Goal: Task Accomplishment & Management: Use online tool/utility

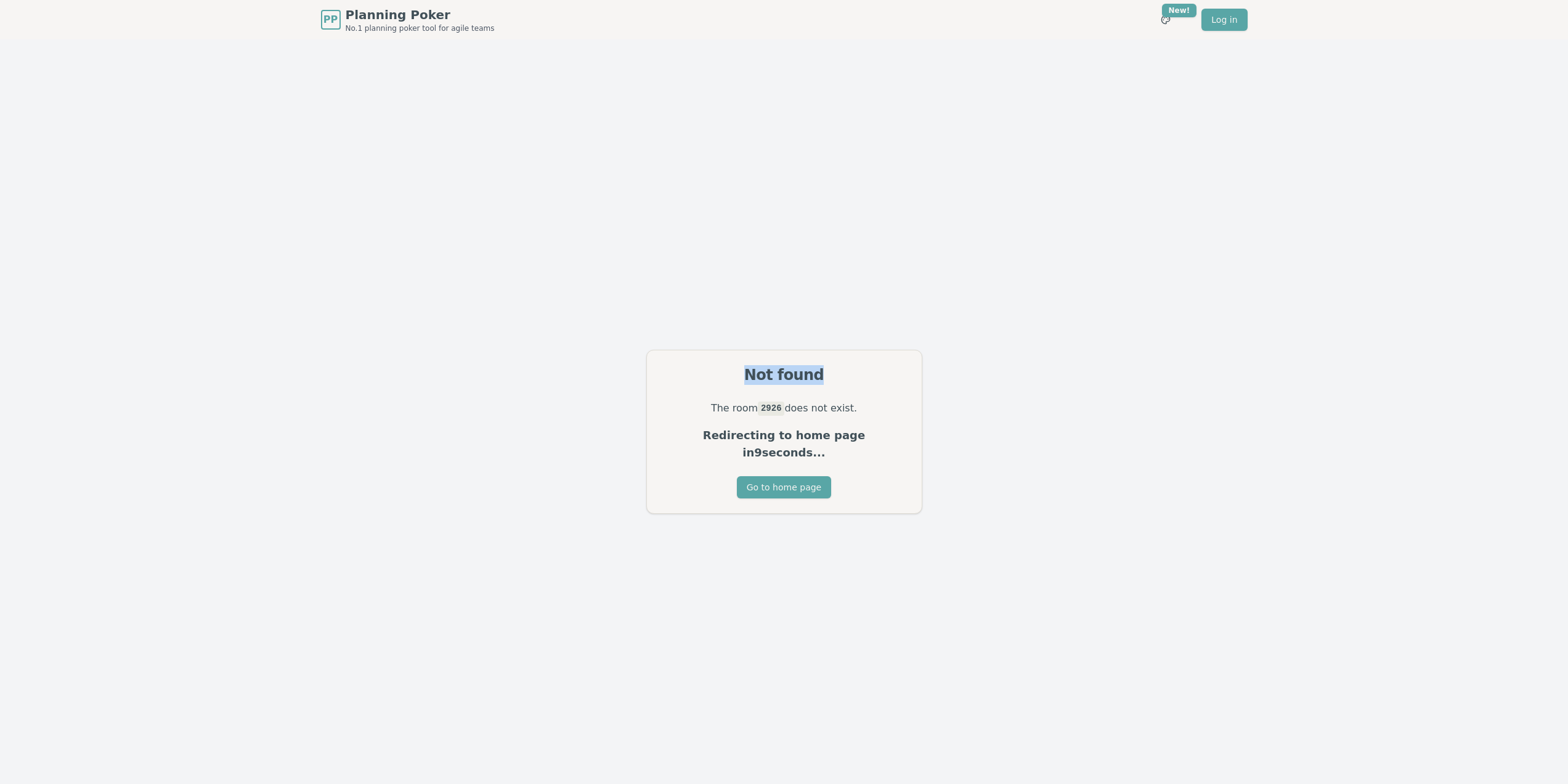
drag, startPoint x: 716, startPoint y: 361, endPoint x: 904, endPoint y: 388, distance: 189.9
click at [904, 386] on div "Not found" at bounding box center [784, 375] width 275 height 49
click at [904, 384] on div "Not found" at bounding box center [784, 375] width 245 height 20
click at [640, 270] on div "Not found The room 2926 does not exist. Redirecting to home page in 7 seconds..…" at bounding box center [784, 431] width 1568 height 784
drag, startPoint x: 499, startPoint y: 409, endPoint x: 690, endPoint y: 430, distance: 192.2
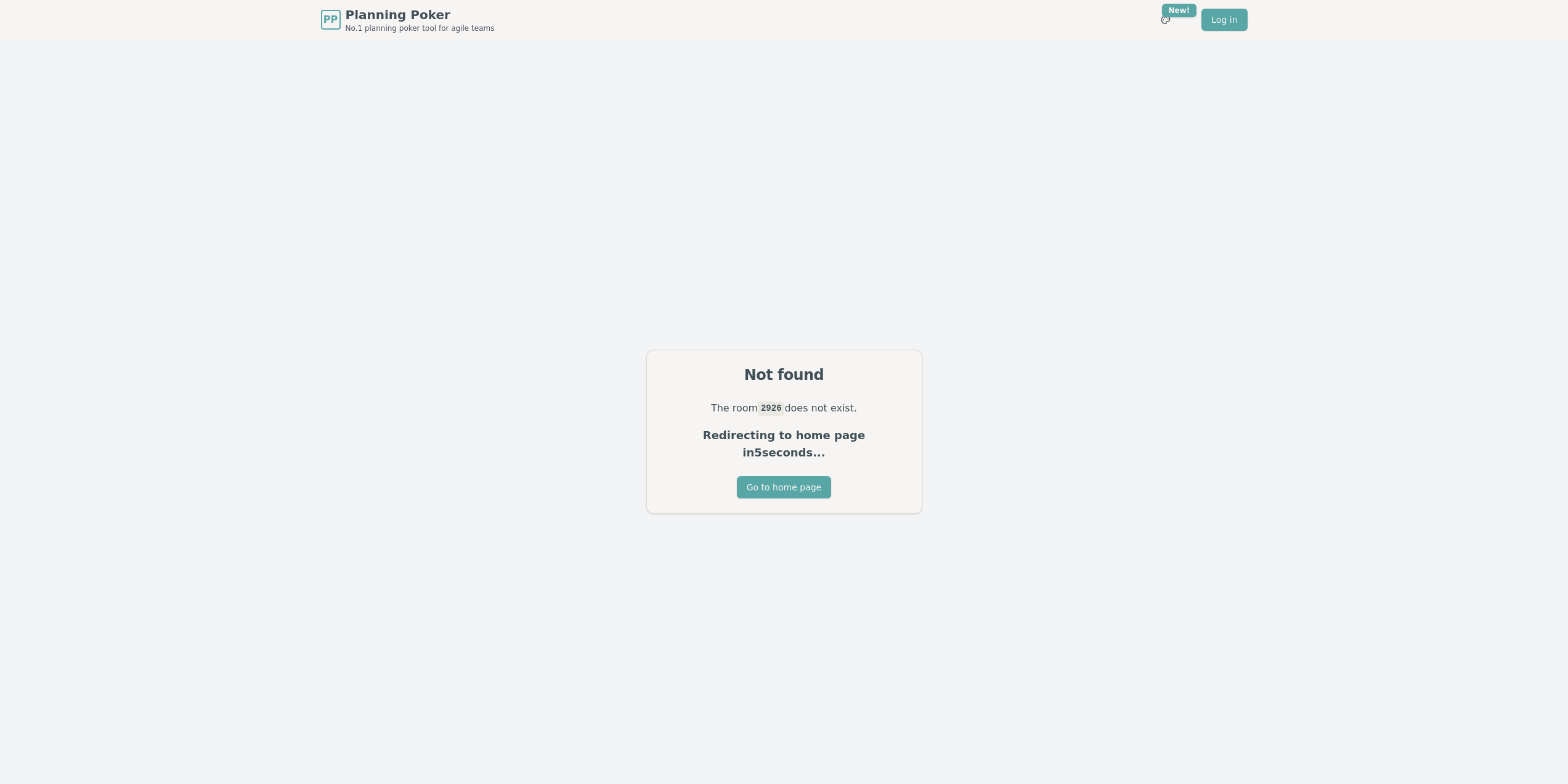
click at [502, 409] on div "Not found The room 2926 does not exist. Redirecting to home page in 5 seconds..…" at bounding box center [784, 431] width 1568 height 784
click at [799, 481] on button "Go to home page" at bounding box center [784, 487] width 94 height 22
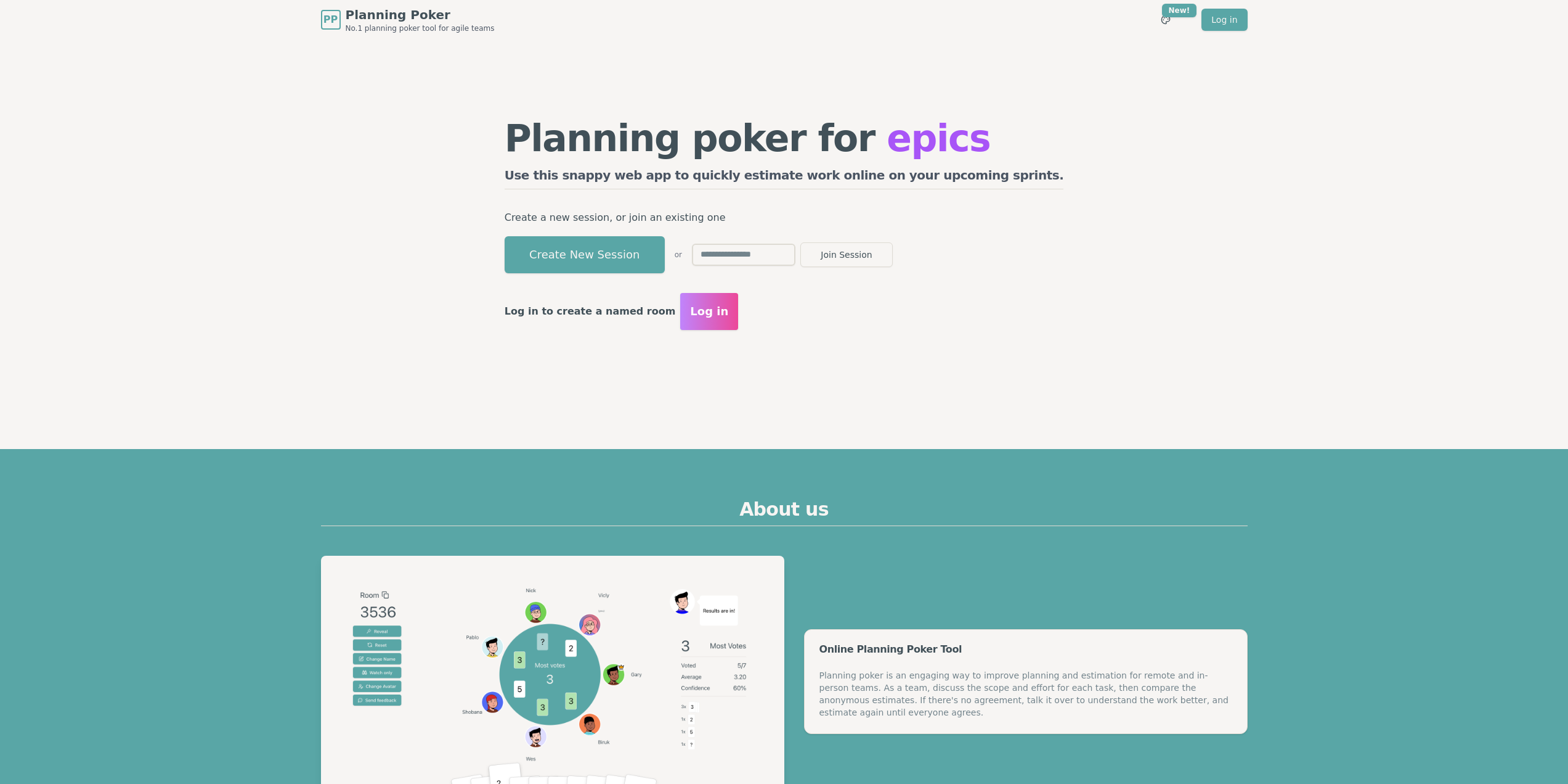
click at [618, 363] on div "Planning poker for epics Use this snappy web app to quickly estimate work onlin…" at bounding box center [784, 224] width 584 height 370
click at [629, 258] on button "Create New Session" at bounding box center [585, 254] width 160 height 37
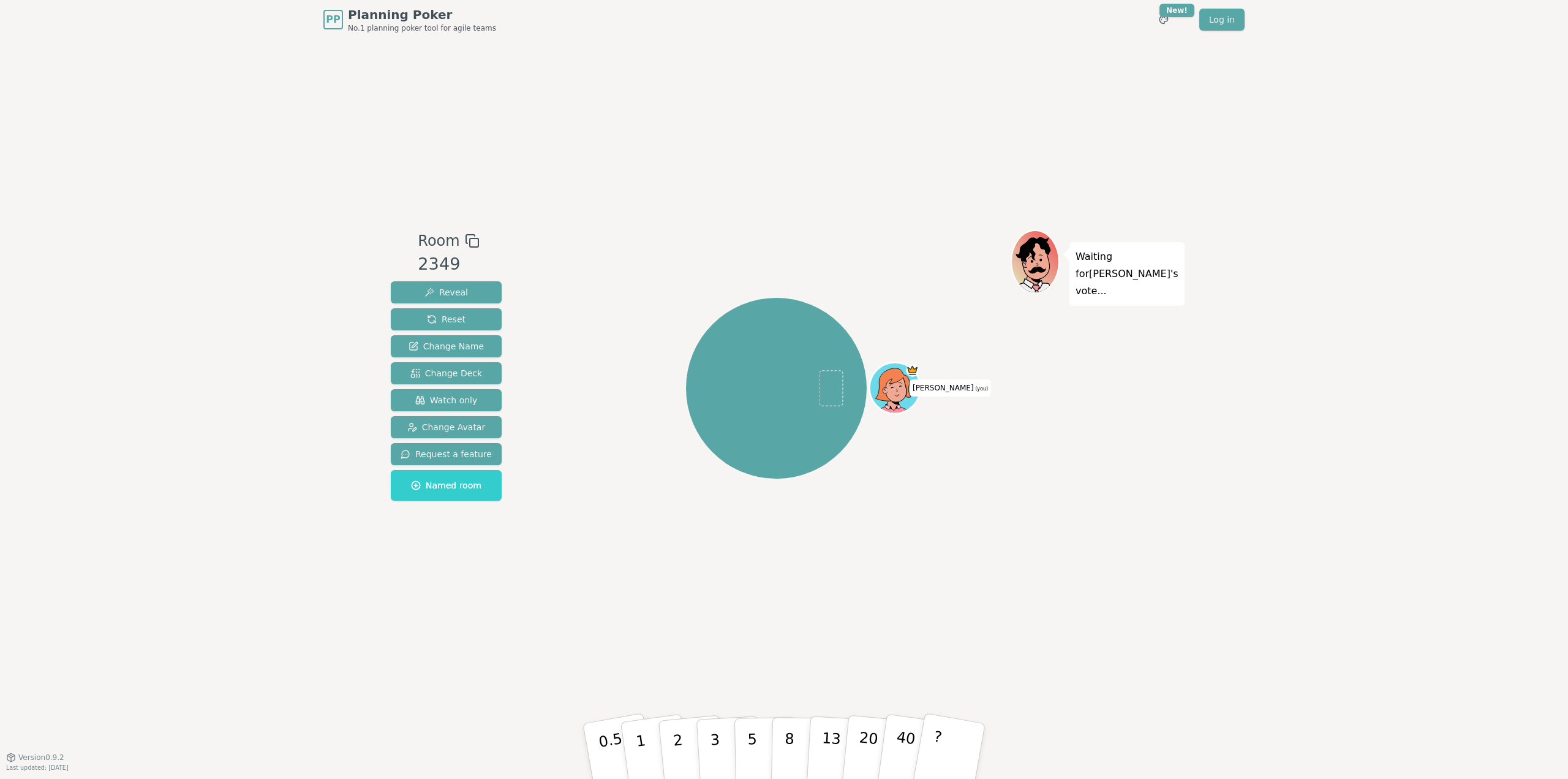
click at [615, 466] on div "[PERSON_NAME] (you)" at bounding box center [776, 388] width 468 height 272
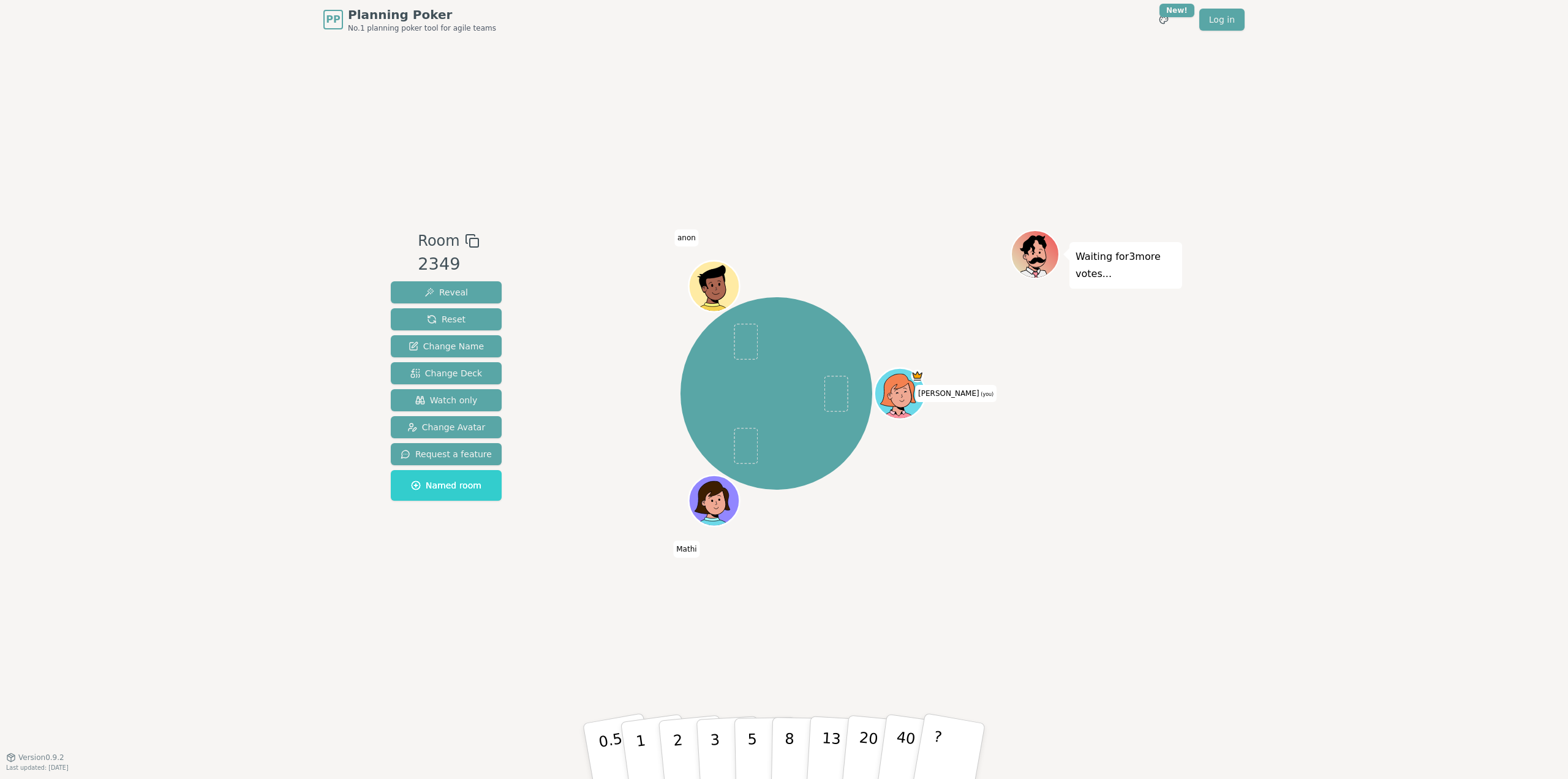
click at [1132, 596] on div "Room 2349 Reveal Reset Change Name Change Deck Watch only Change Avatar Request…" at bounding box center [784, 398] width 796 height 718
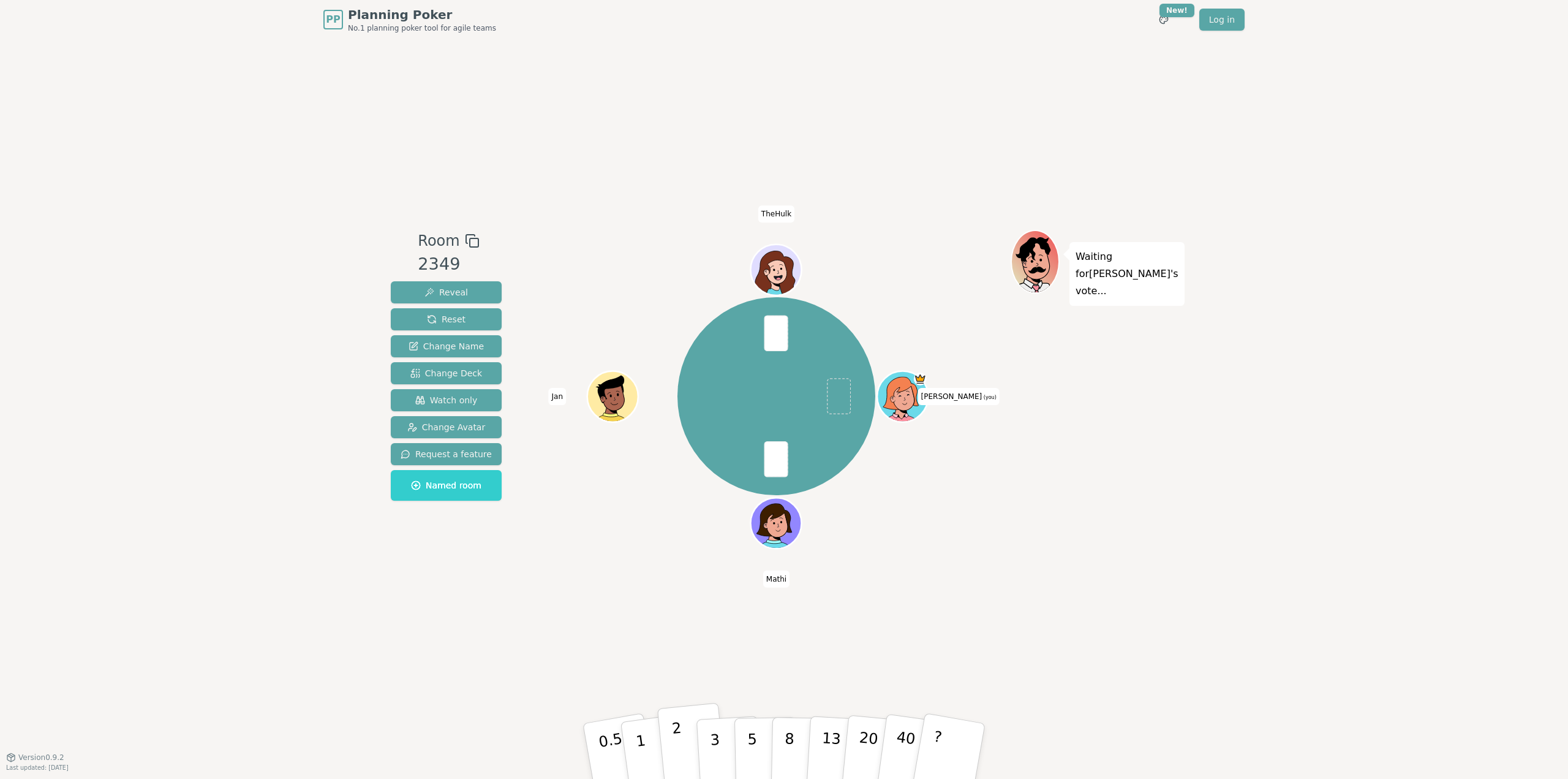
click at [683, 741] on button "2" at bounding box center [691, 751] width 69 height 97
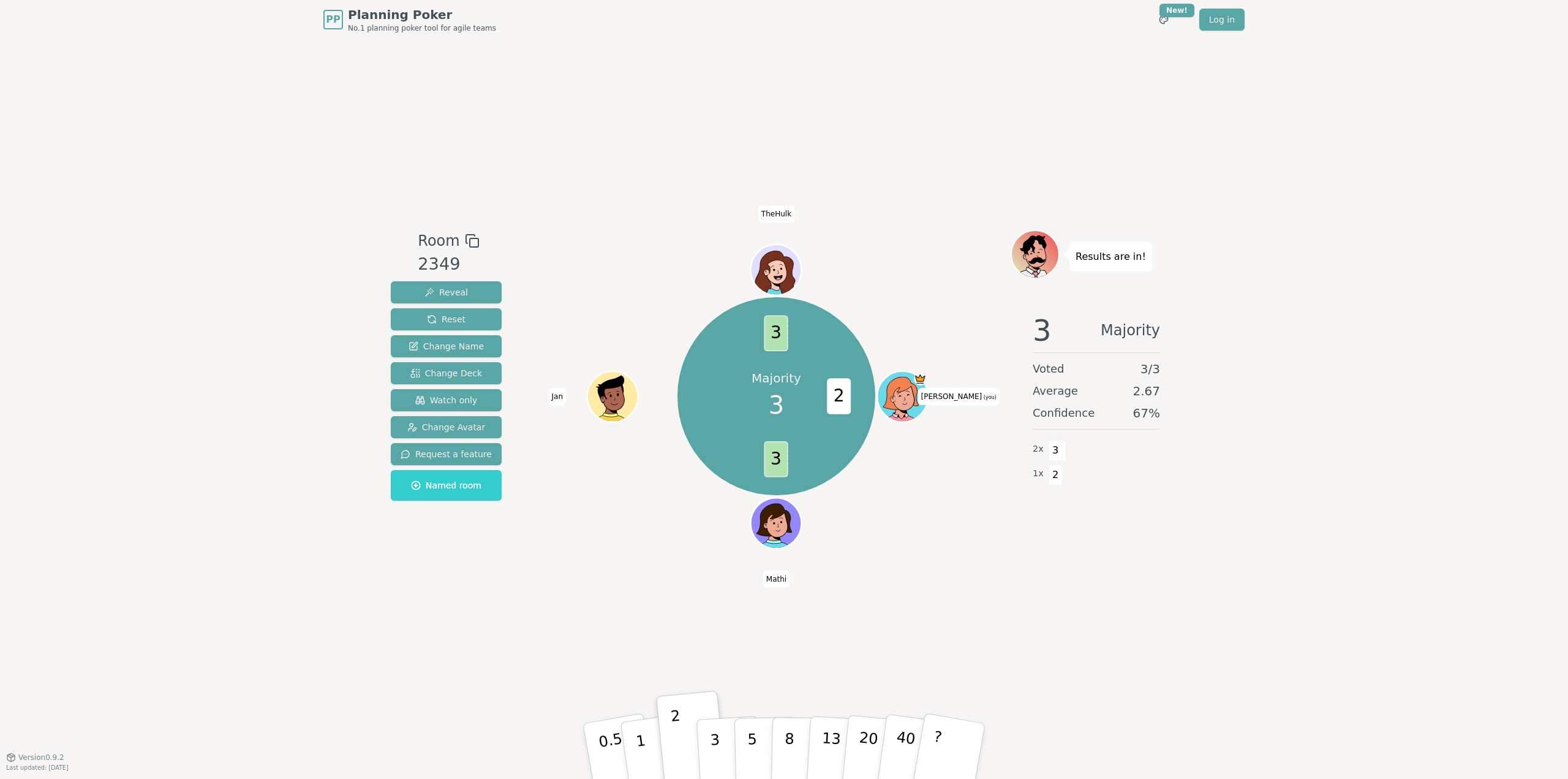
click at [538, 575] on div "Room 2349 Reveal Reset Change Name Change Deck Watch only Change Avatar Request…" at bounding box center [784, 398] width 796 height 718
drag, startPoint x: 401, startPoint y: 245, endPoint x: 369, endPoint y: 224, distance: 38.3
click at [369, 224] on div "PP Planning Poker No.1 planning poker tool for agile teams Toggle theme New! Lo…" at bounding box center [784, 389] width 1568 height 779
click at [506, 239] on div "Room 2349 Reveal Reset Change Name Change Deck Watch only Change Avatar Request…" at bounding box center [784, 398] width 796 height 337
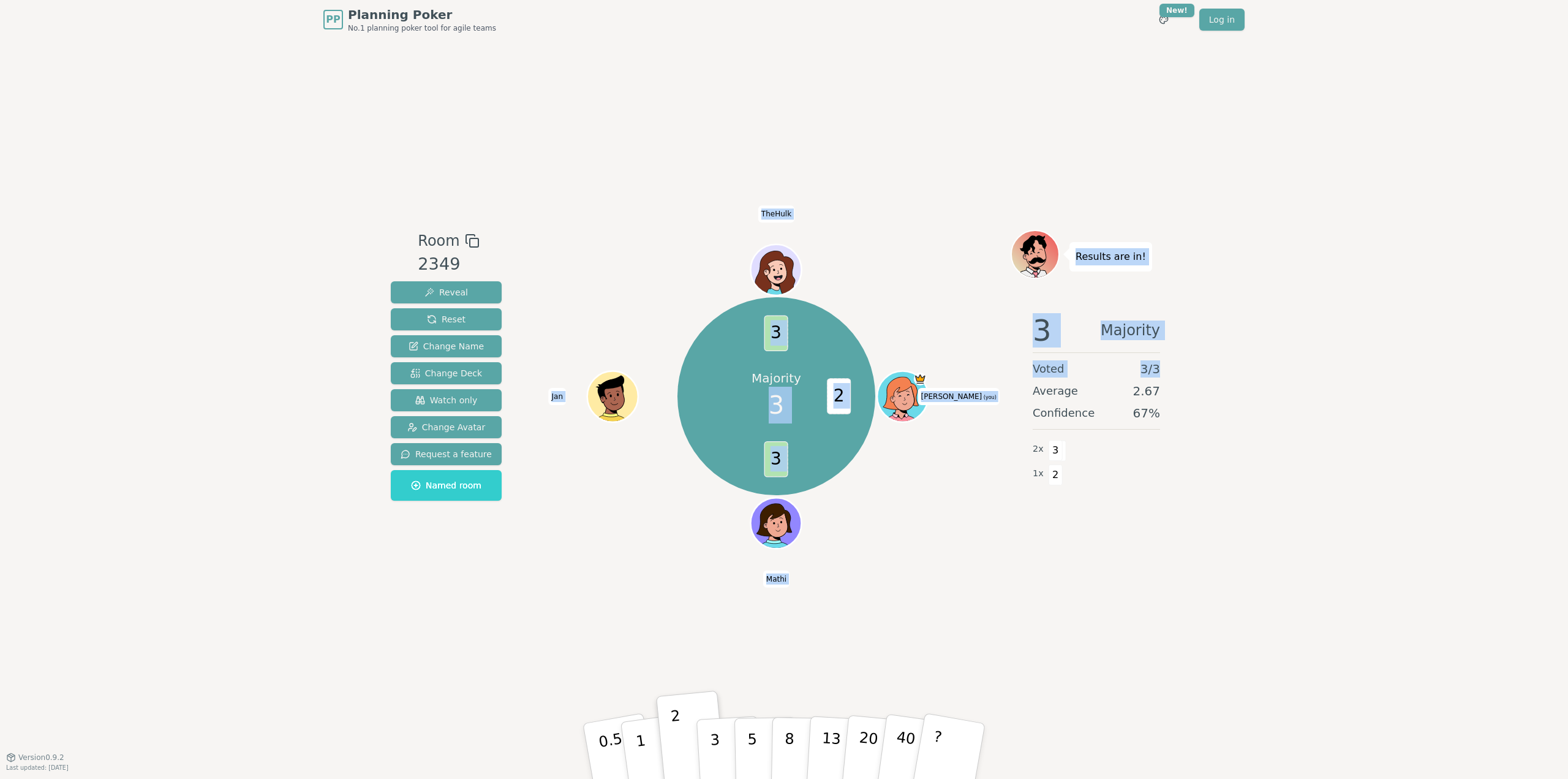
drag, startPoint x: 1162, startPoint y: 370, endPoint x: 1011, endPoint y: 320, distance: 159.1
click at [993, 321] on div "Room 2349 Reveal Reset Change Name Change Deck Watch only Change Avatar Request…" at bounding box center [784, 398] width 796 height 337
click at [1123, 320] on span "Majority" at bounding box center [1130, 329] width 60 height 29
click at [1093, 323] on div "3 Majority" at bounding box center [1095, 329] width 127 height 29
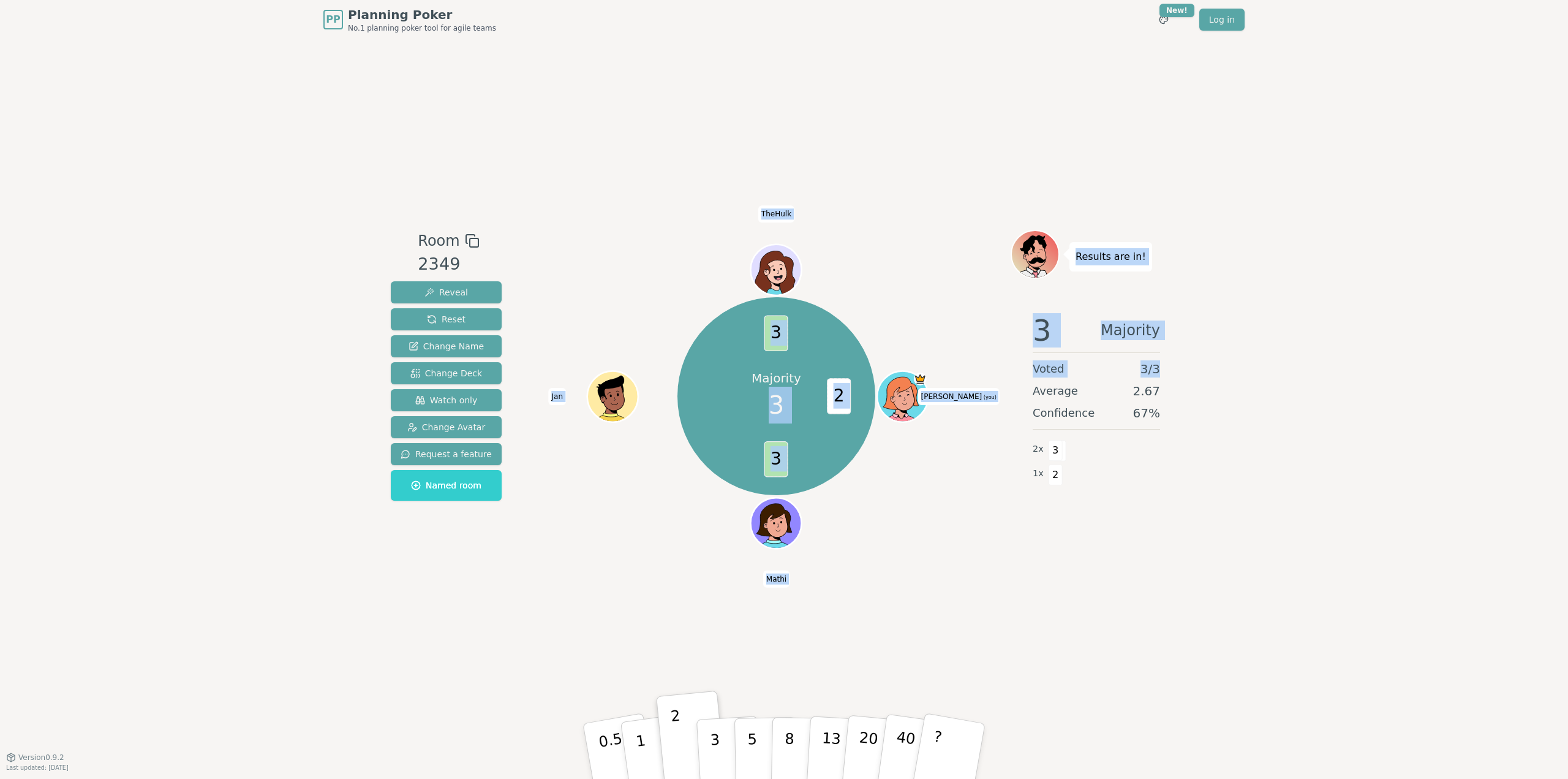
click at [1126, 321] on span "Majority" at bounding box center [1130, 329] width 60 height 29
click at [1117, 258] on p "Results are in!" at bounding box center [1110, 256] width 70 height 17
click at [1233, 256] on div "PP Planning Poker No.1 planning poker tool for agile teams Toggle theme New! Lo…" at bounding box center [784, 389] width 1568 height 779
click at [1192, 117] on div "PP Planning Poker No.1 planning poker tool for agile teams Toggle theme New! Lo…" at bounding box center [784, 389] width 1568 height 779
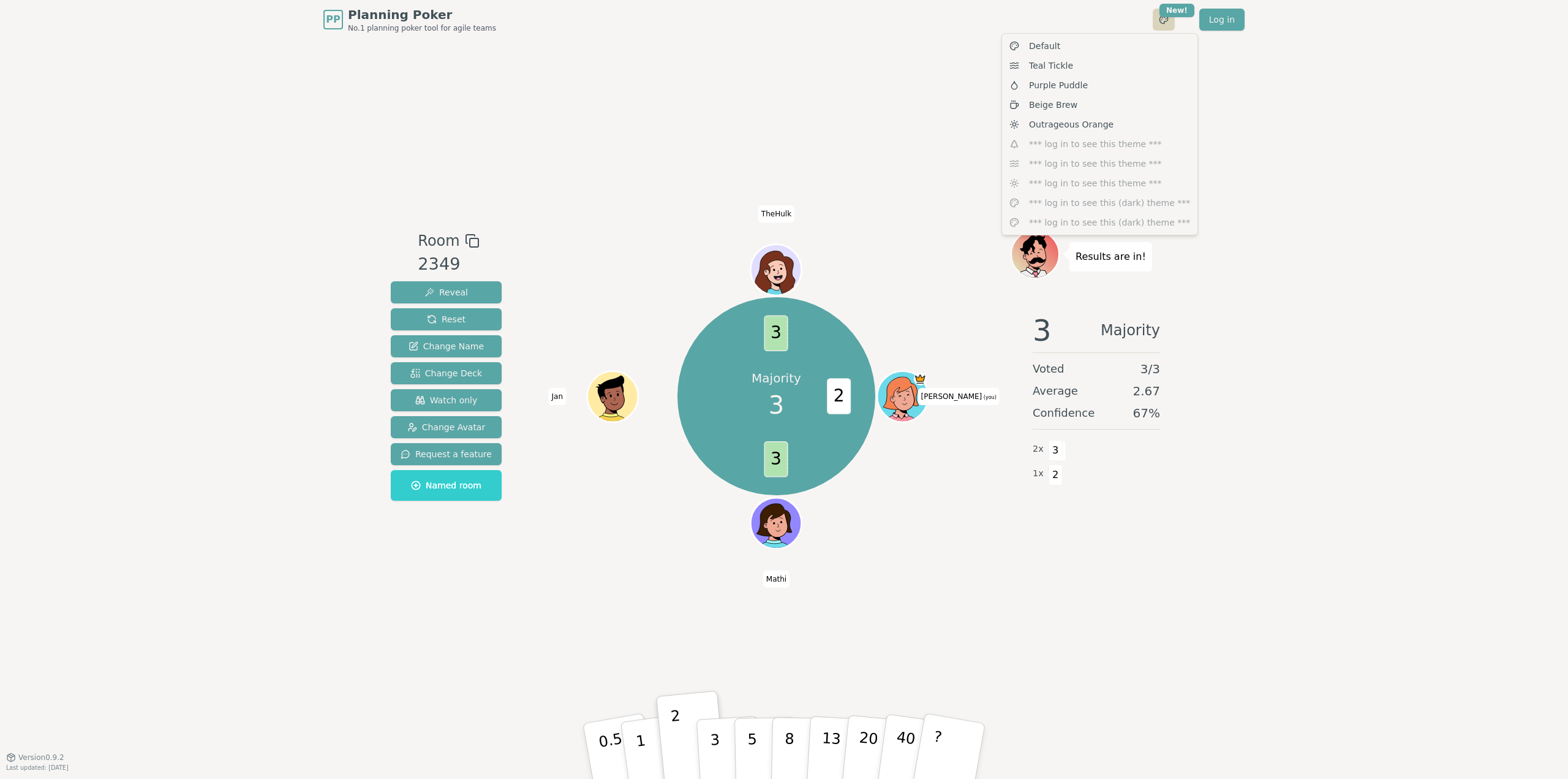
click at [1168, 20] on html "PP Planning Poker No.1 planning poker tool for agile teams Toggle theme New! Lo…" at bounding box center [784, 389] width 1568 height 779
click at [1036, 84] on span "Purple Puddle" at bounding box center [1058, 85] width 59 height 12
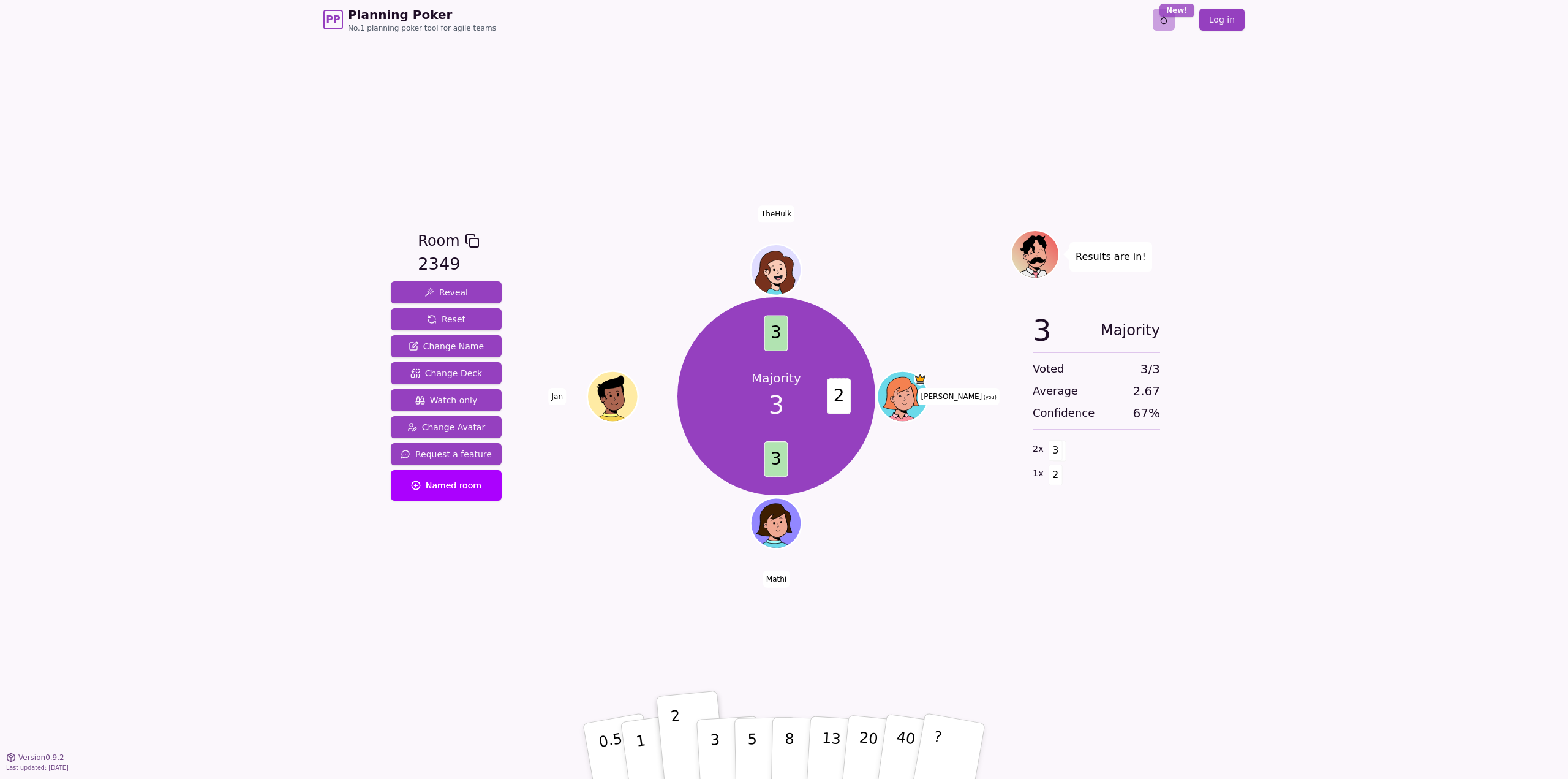
click at [1176, 15] on html "PP Planning Poker No.1 planning poker tool for agile teams Toggle theme New! Lo…" at bounding box center [784, 389] width 1568 height 779
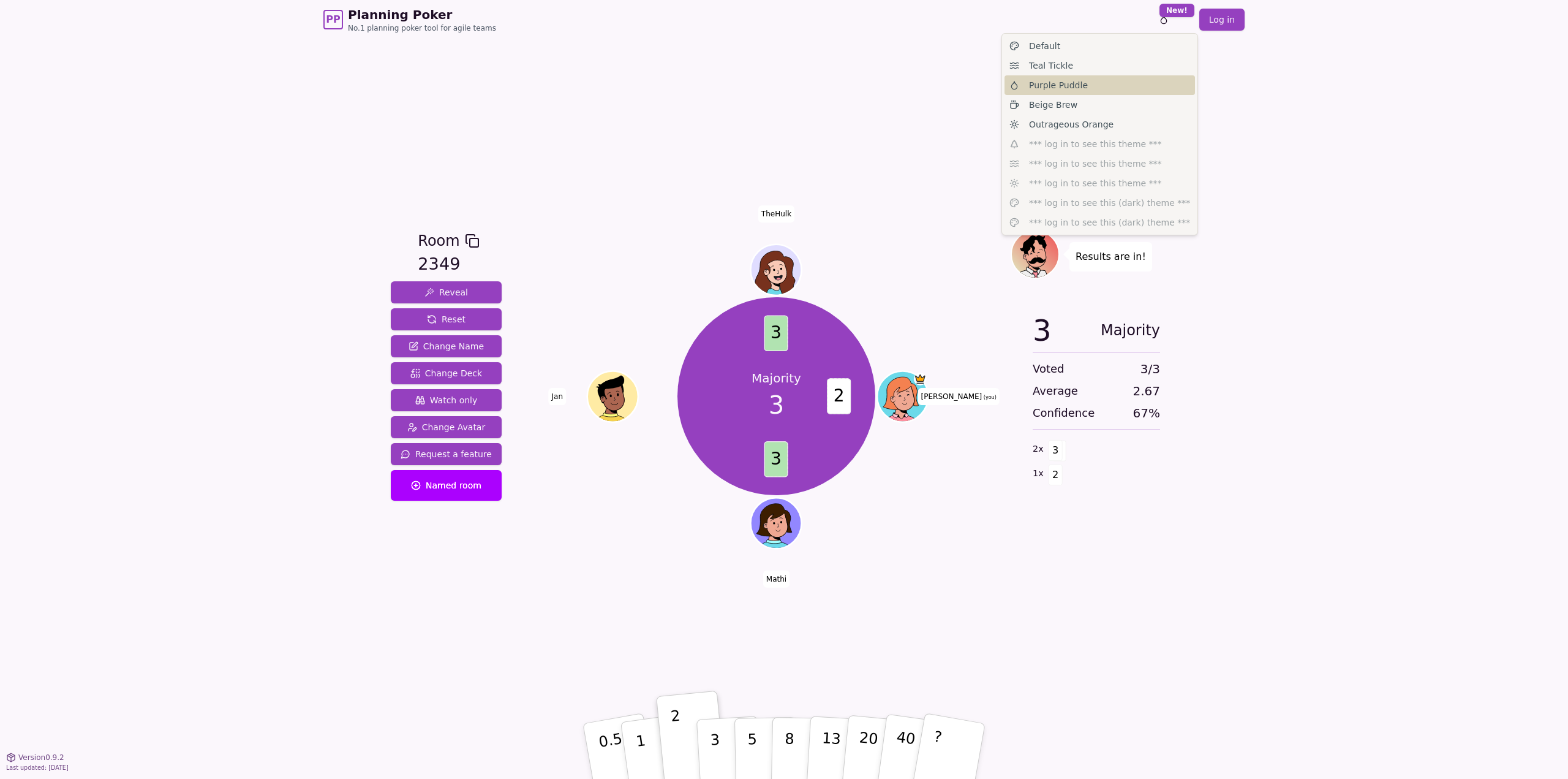
click at [1063, 87] on span "Purple Puddle" at bounding box center [1058, 85] width 59 height 12
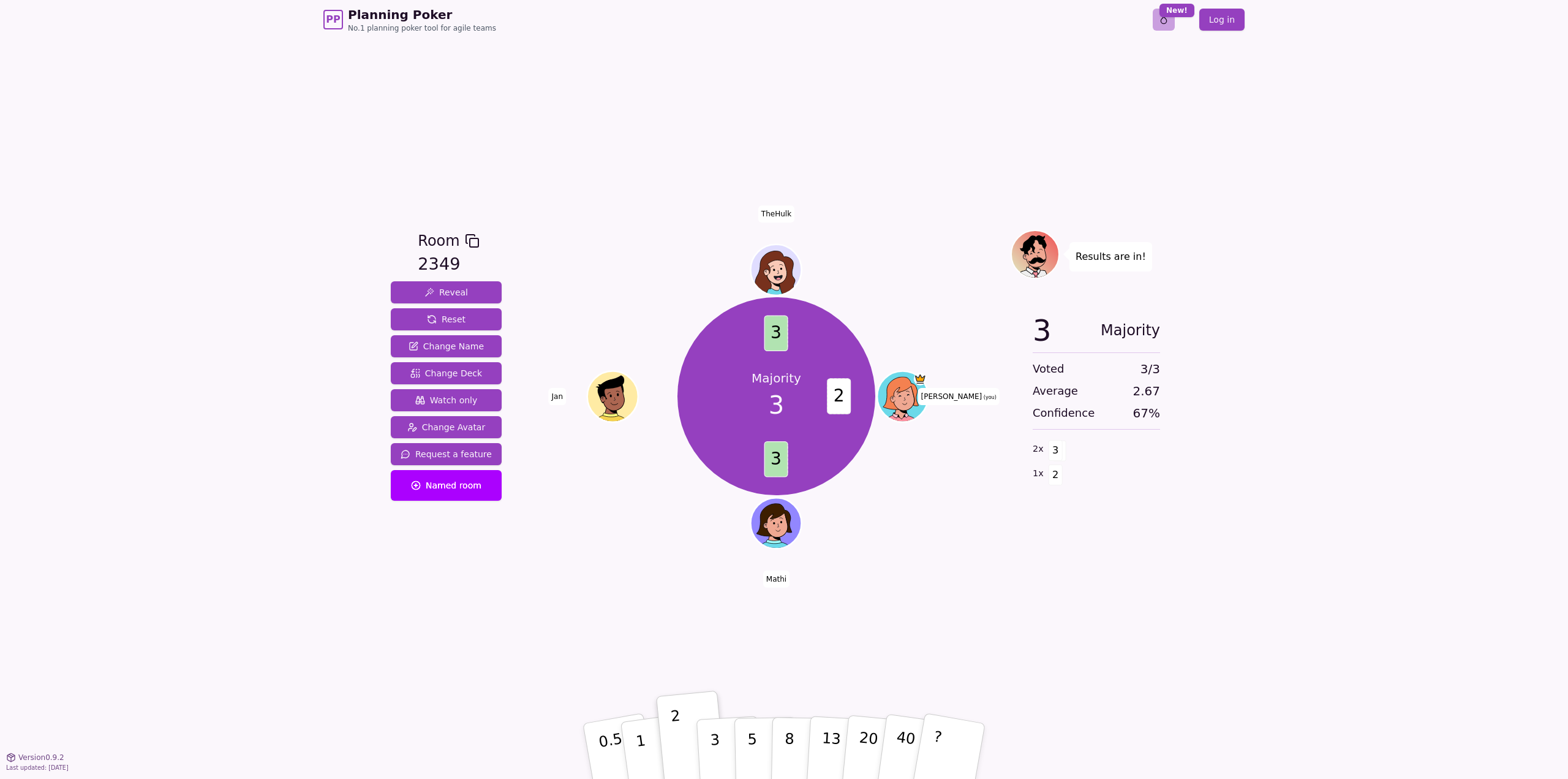
click at [1171, 19] on html "PP Planning Poker No.1 planning poker tool for agile teams Toggle theme New! Lo…" at bounding box center [784, 389] width 1568 height 779
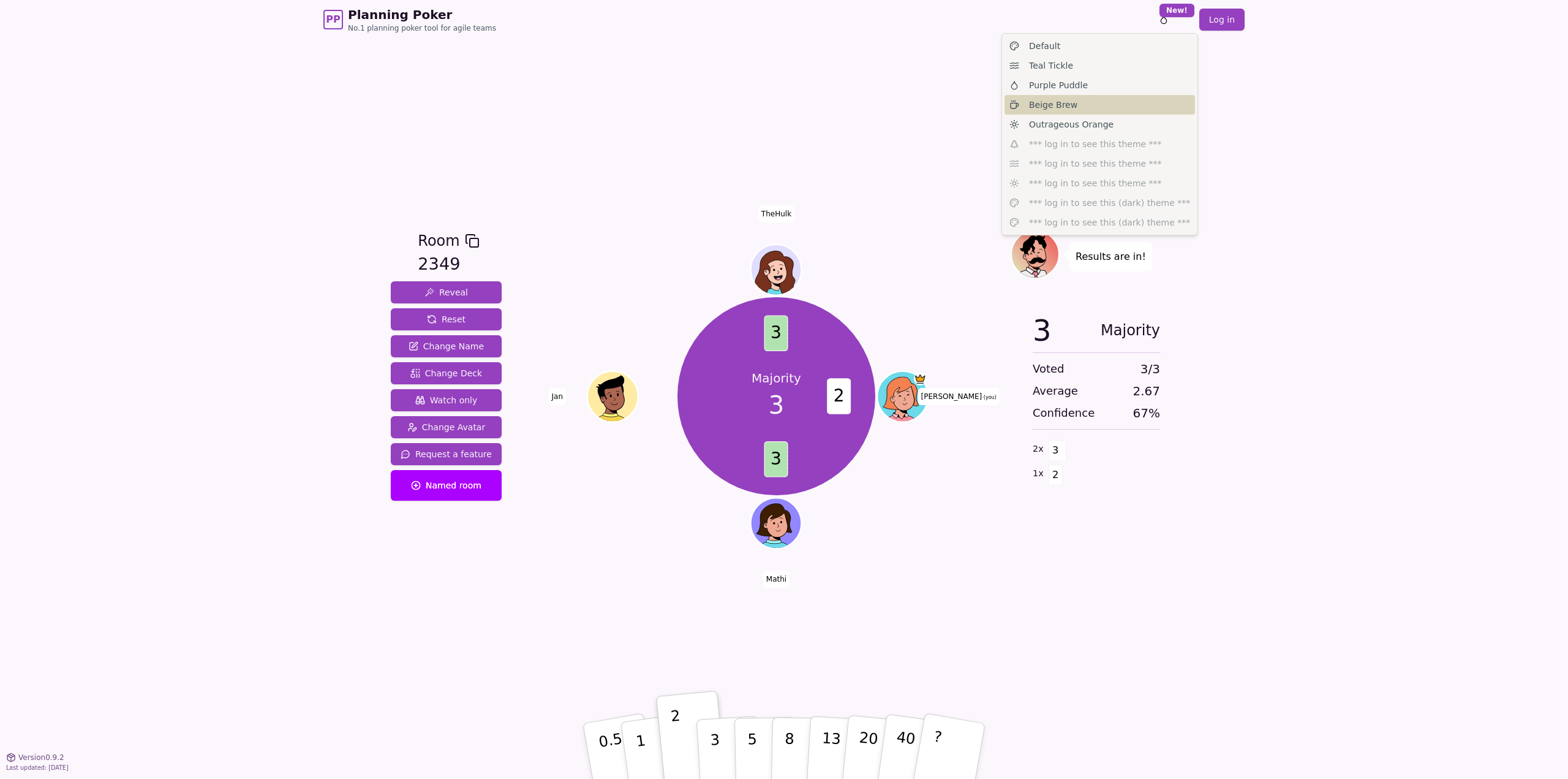
click at [1091, 109] on div "Beige Brew" at bounding box center [1100, 105] width 190 height 20
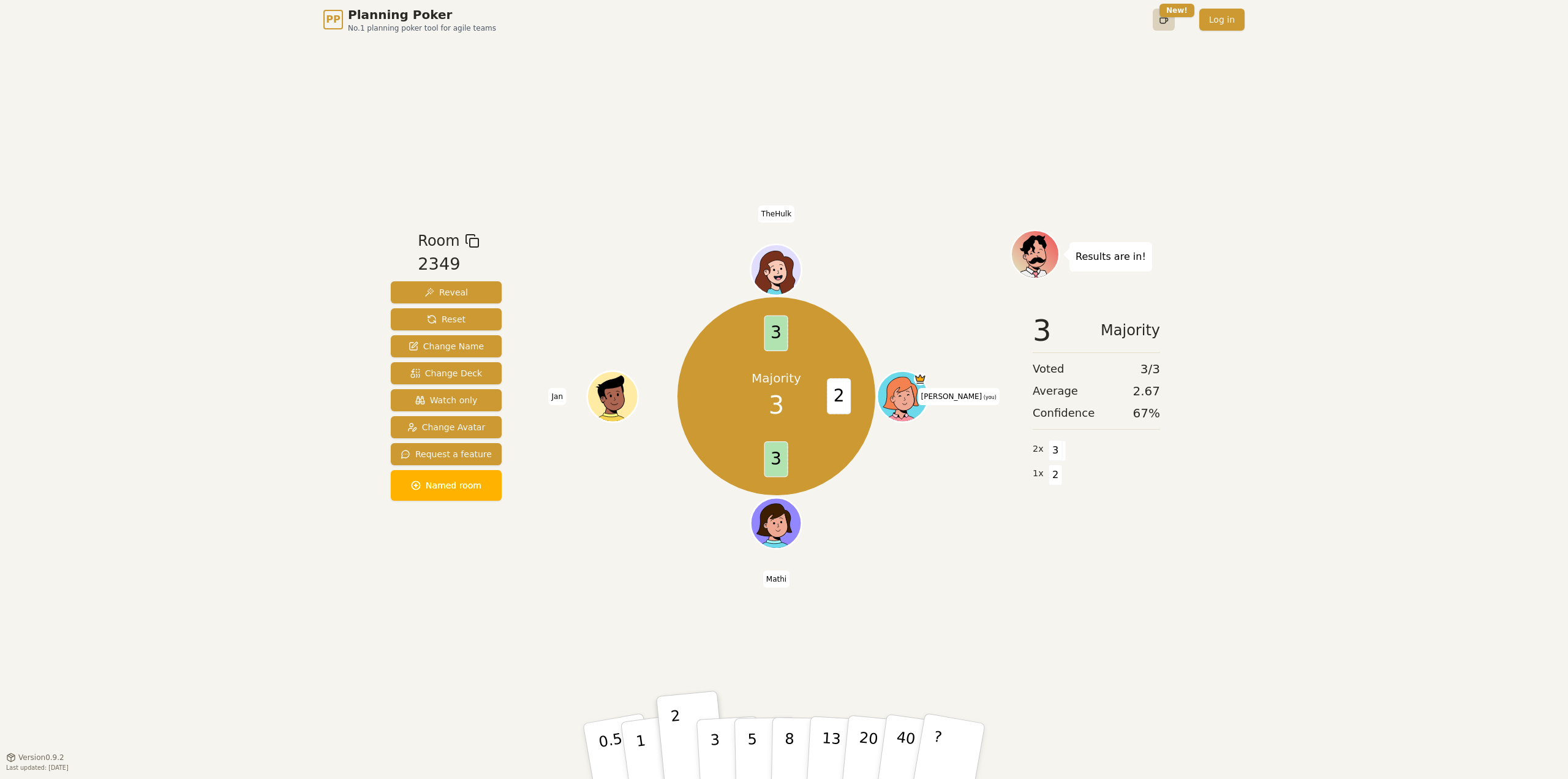
click at [1162, 18] on html "PP Planning Poker No.1 planning poker tool for agile teams Toggle theme New! Lo…" at bounding box center [784, 389] width 1568 height 779
click at [1082, 123] on span "Outrageous Orange" at bounding box center [1071, 125] width 85 height 12
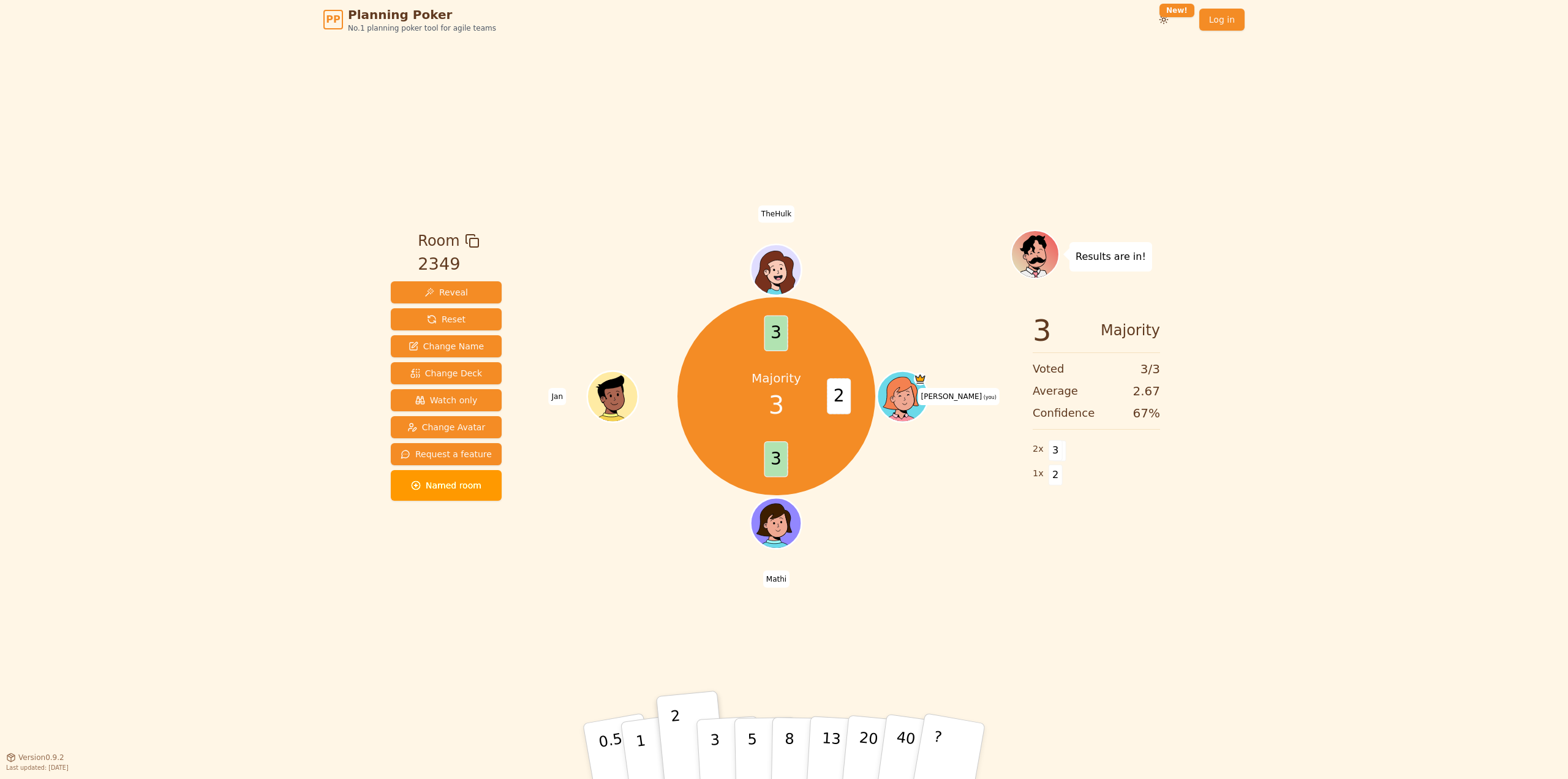
click at [1117, 115] on div "Room 2349 Reveal Reset Change Name Change Deck Watch only Change Avatar Request…" at bounding box center [784, 398] width 796 height 718
click at [384, 193] on div "PP Planning Poker No.1 planning poker tool for agile teams Toggle theme New! Lo…" at bounding box center [784, 389] width 1568 height 779
click at [327, 190] on div "PP Planning Poker No.1 planning poker tool for agile teams Toggle theme New! Lo…" at bounding box center [784, 389] width 1568 height 779
click at [327, 191] on div "PP Planning Poker No.1 planning poker tool for agile teams Toggle theme New! Lo…" at bounding box center [784, 389] width 1568 height 779
